Goal: Complete application form: Complete application form

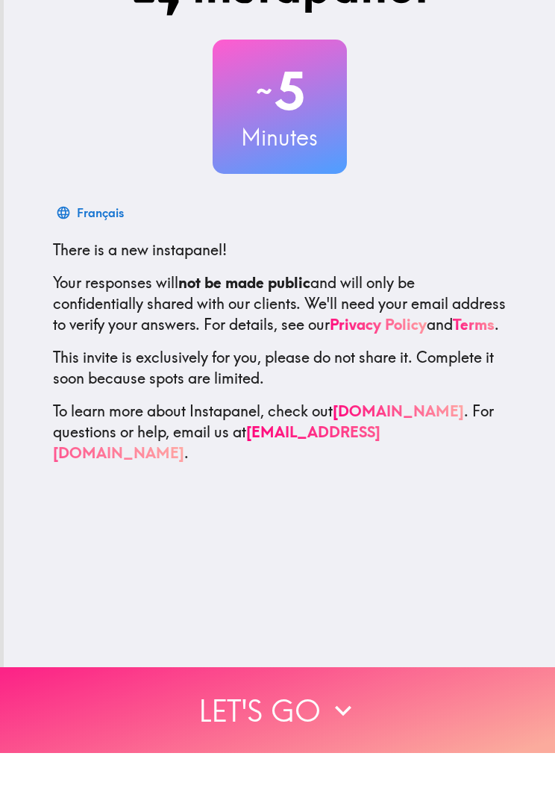
click at [146, 723] on button "Let's go" at bounding box center [277, 766] width 555 height 86
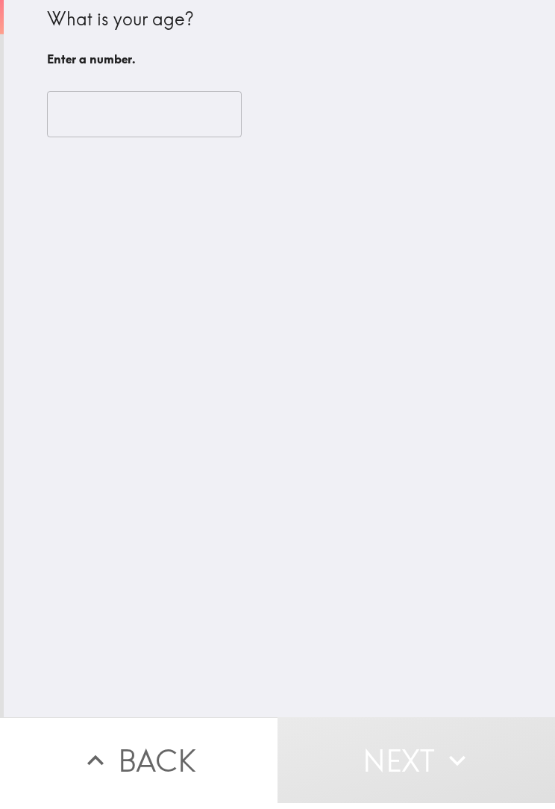
click at [97, 116] on input "number" at bounding box center [144, 120] width 195 height 46
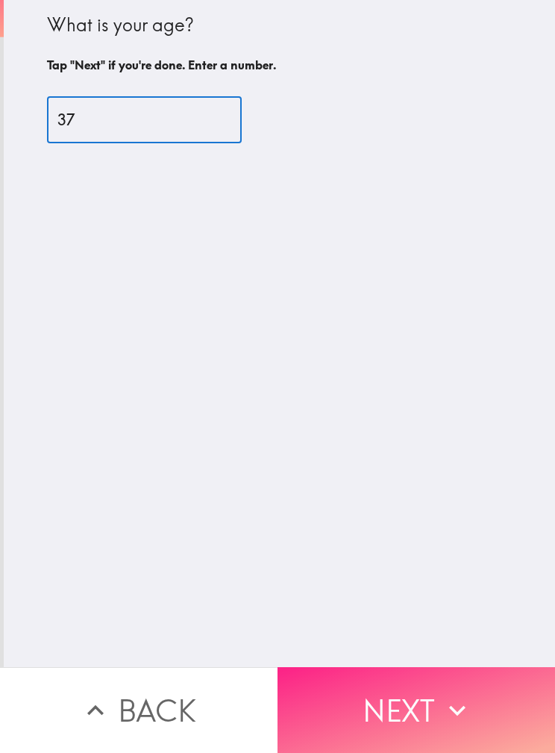
type input "37"
click at [373, 696] on button "Next" at bounding box center [417, 710] width 278 height 86
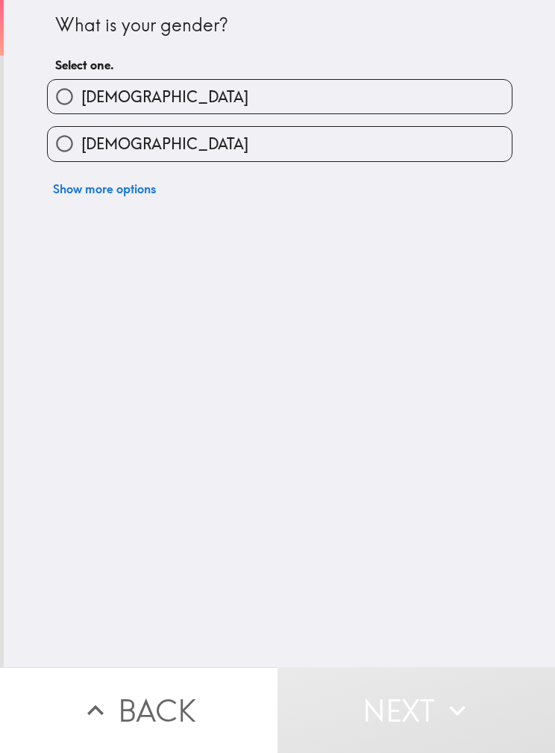
click at [143, 102] on label "[DEMOGRAPHIC_DATA]" at bounding box center [280, 97] width 464 height 34
click at [81, 102] on input "[DEMOGRAPHIC_DATA]" at bounding box center [65, 97] width 34 height 34
radio input "true"
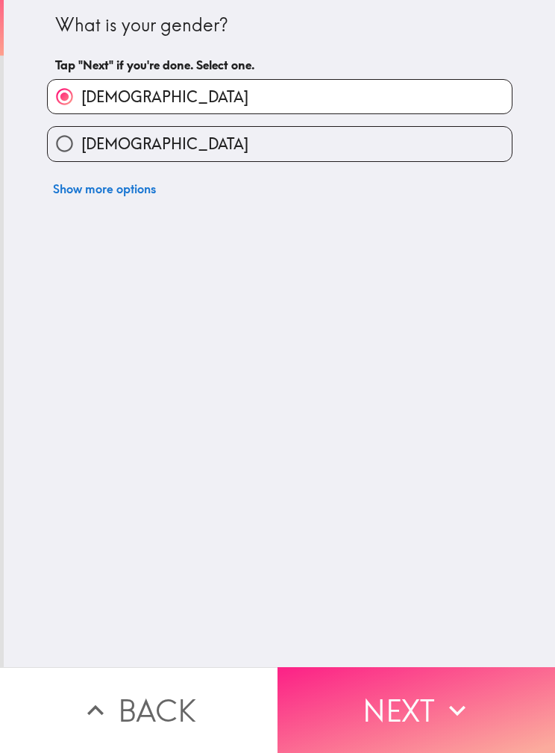
click at [343, 691] on button "Next" at bounding box center [417, 710] width 278 height 86
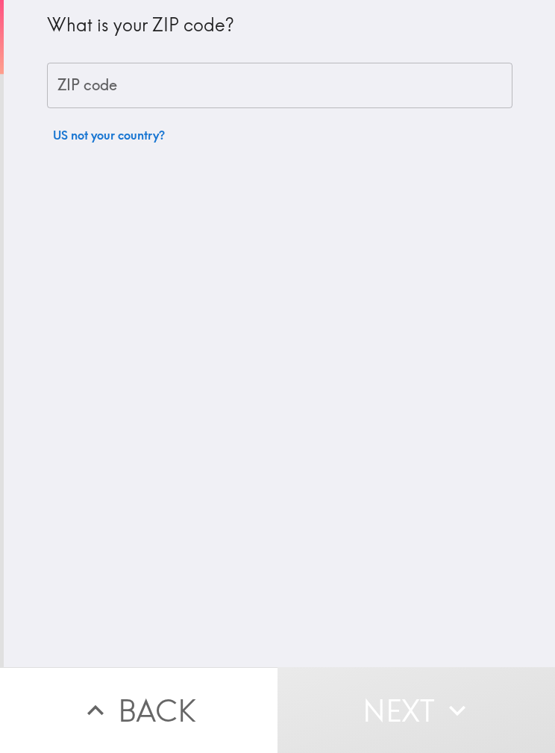
click at [97, 98] on input "ZIP code" at bounding box center [280, 86] width 466 height 46
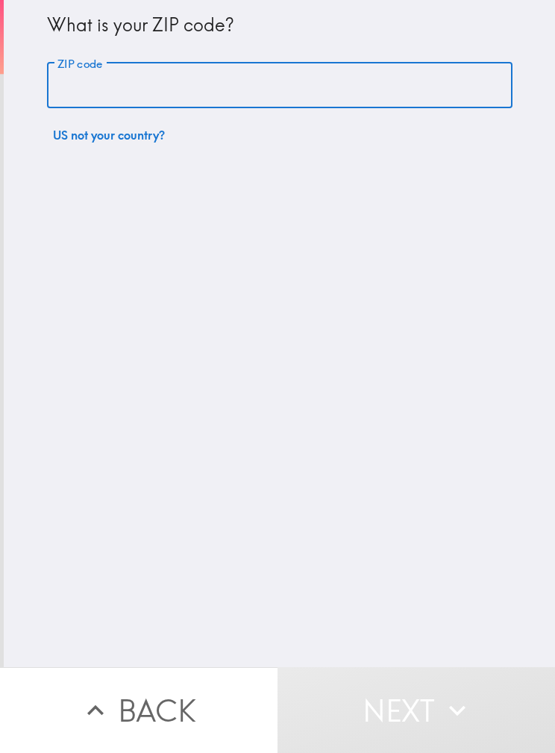
type input "91350"
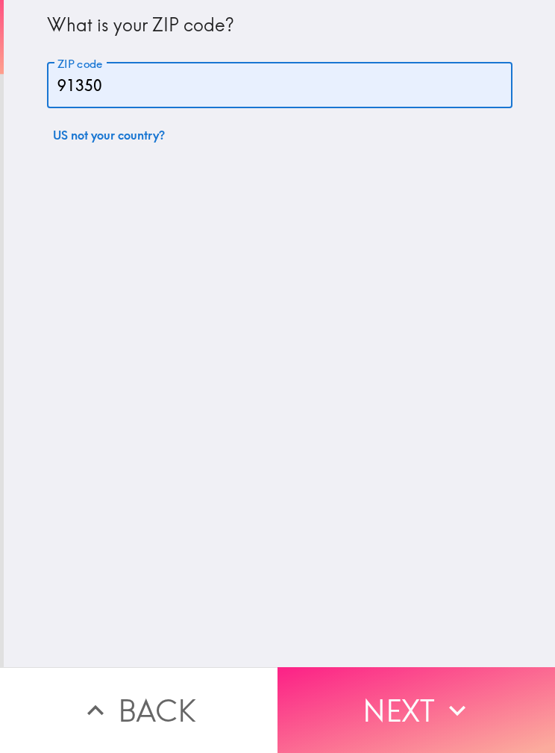
click at [331, 694] on button "Next" at bounding box center [417, 710] width 278 height 86
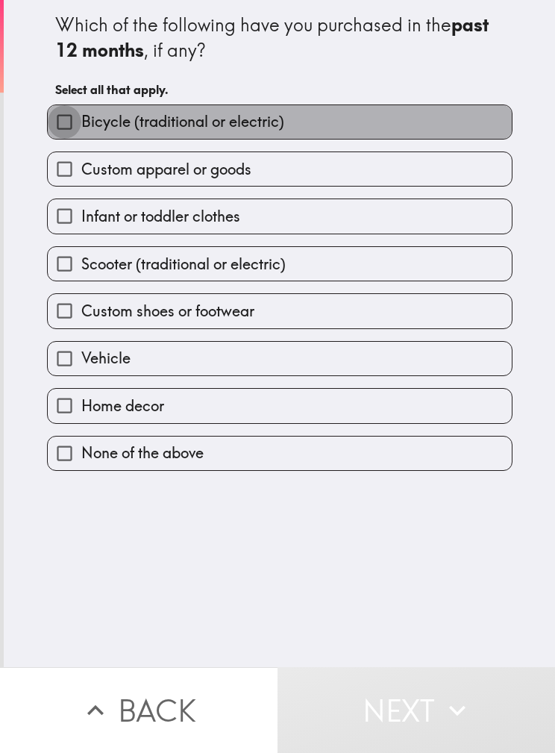
click at [75, 130] on input "Bicycle (traditional or electric)" at bounding box center [65, 122] width 34 height 34
checkbox input "true"
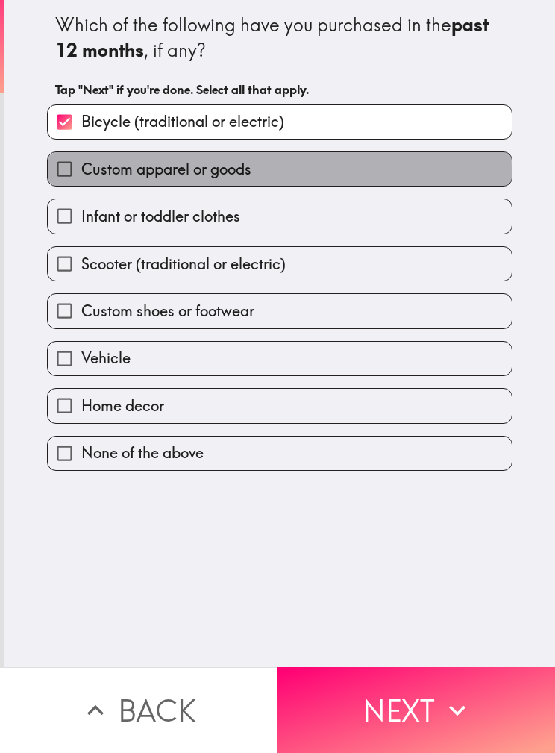
click at [102, 173] on span "Custom apparel or goods" at bounding box center [166, 169] width 170 height 21
click at [81, 173] on input "Custom apparel or goods" at bounding box center [65, 169] width 34 height 34
checkbox input "true"
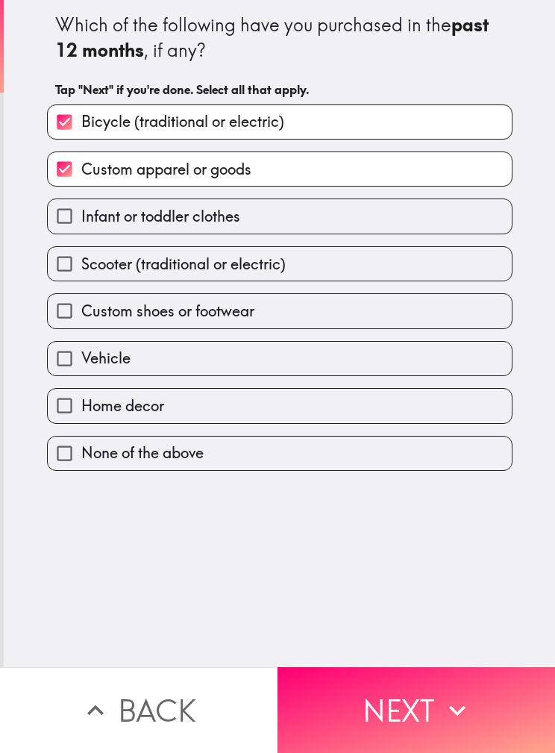
click at [108, 262] on span "Scooter (traditional or electric)" at bounding box center [183, 264] width 205 height 21
click at [81, 262] on input "Scooter (traditional or electric)" at bounding box center [65, 264] width 34 height 34
checkbox input "true"
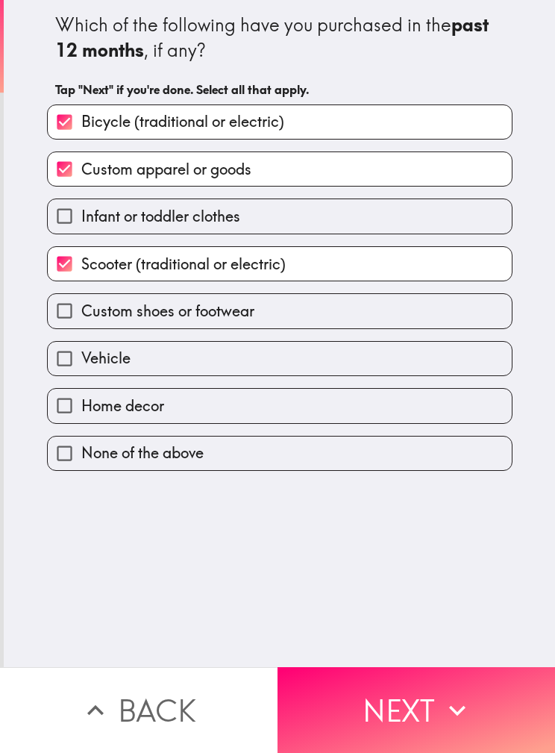
click at [119, 299] on label "Custom shoes or footwear" at bounding box center [280, 311] width 464 height 34
click at [81, 299] on input "Custom shoes or footwear" at bounding box center [65, 311] width 34 height 34
checkbox input "true"
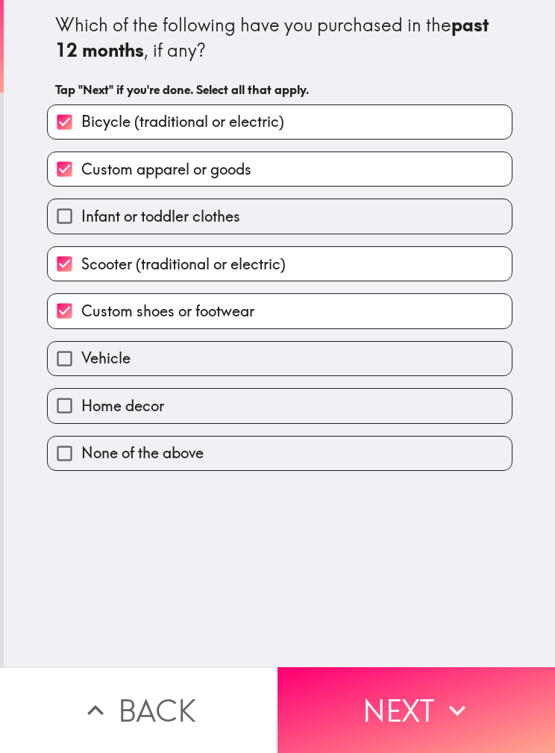
click at [115, 346] on label "Vehicle" at bounding box center [280, 359] width 464 height 34
click at [81, 346] on input "Vehicle" at bounding box center [65, 359] width 34 height 34
checkbox input "true"
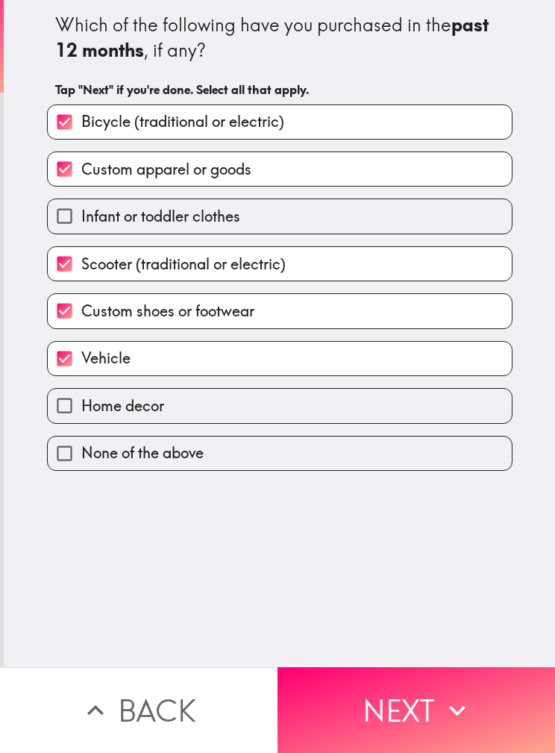
click at [122, 415] on span "Home decor" at bounding box center [122, 406] width 83 height 21
click at [81, 415] on input "Home decor" at bounding box center [65, 406] width 34 height 34
checkbox input "true"
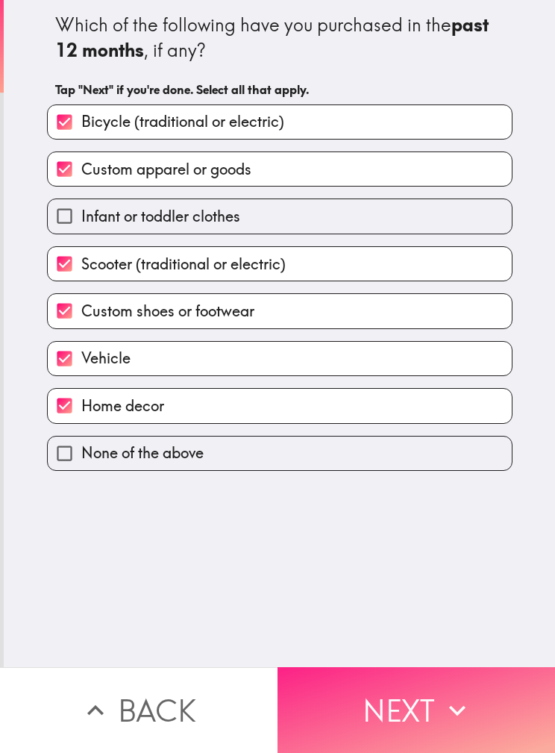
click at [329, 706] on button "Next" at bounding box center [417, 710] width 278 height 86
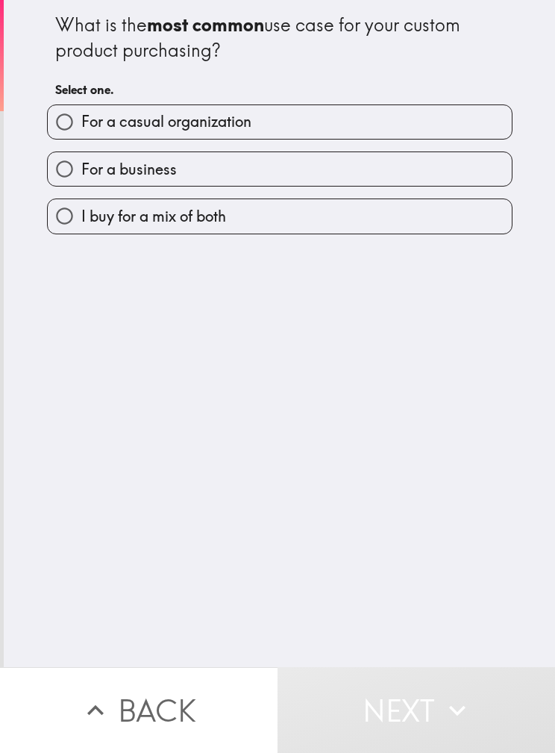
click at [111, 225] on span "I buy for a mix of both" at bounding box center [153, 216] width 145 height 21
click at [81, 225] on input "I buy for a mix of both" at bounding box center [65, 216] width 34 height 34
radio input "true"
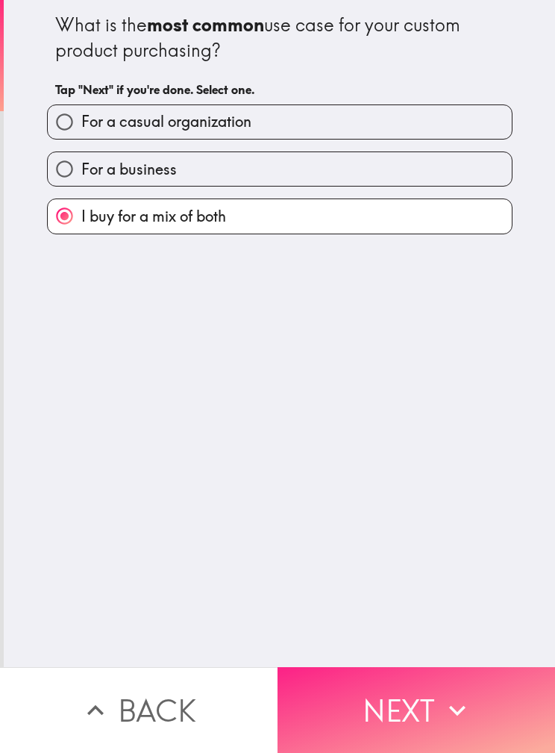
click at [328, 694] on button "Next" at bounding box center [417, 710] width 278 height 86
